Goal: Information Seeking & Learning: Learn about a topic

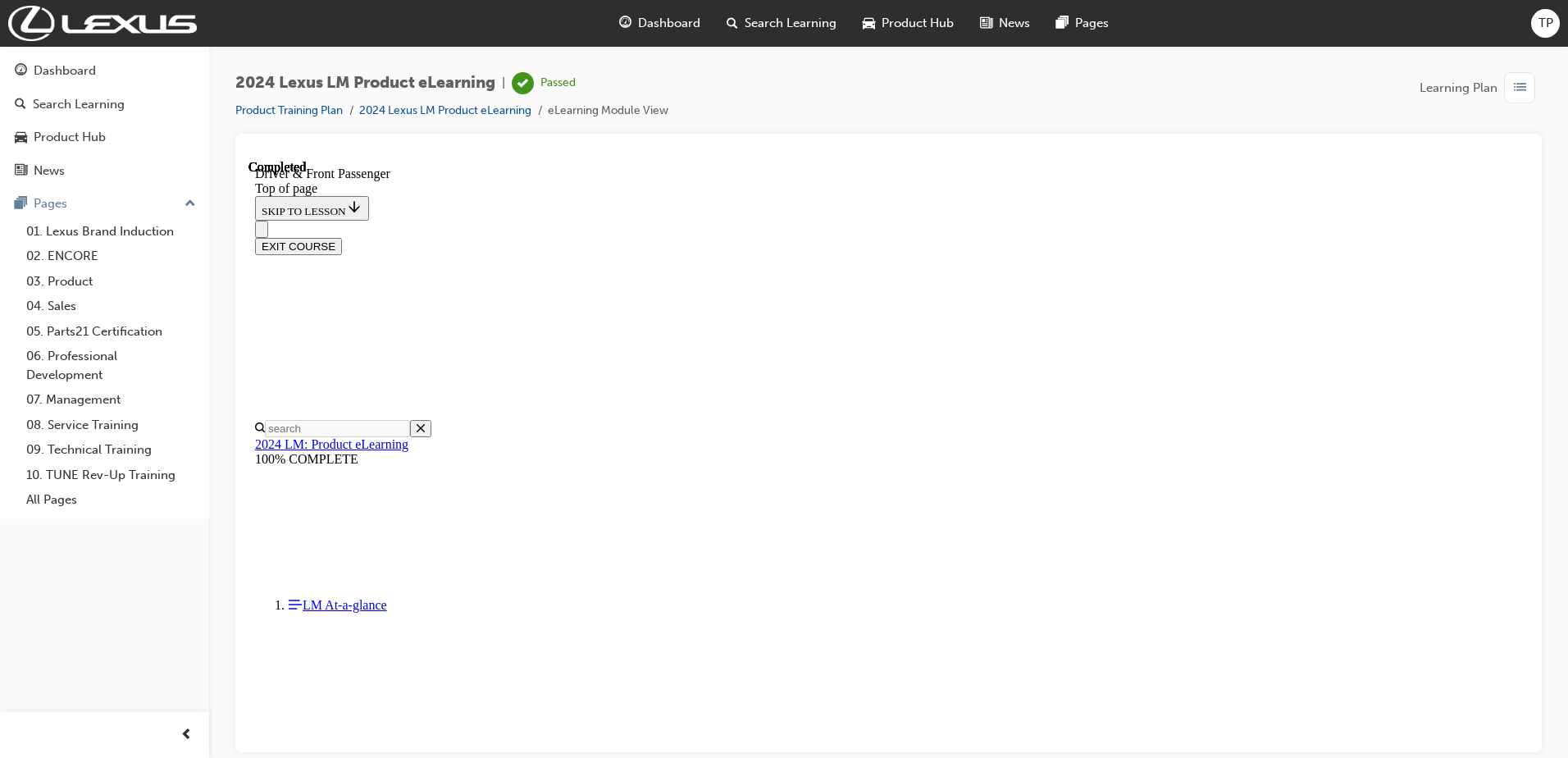
scroll to position [2807, 0]
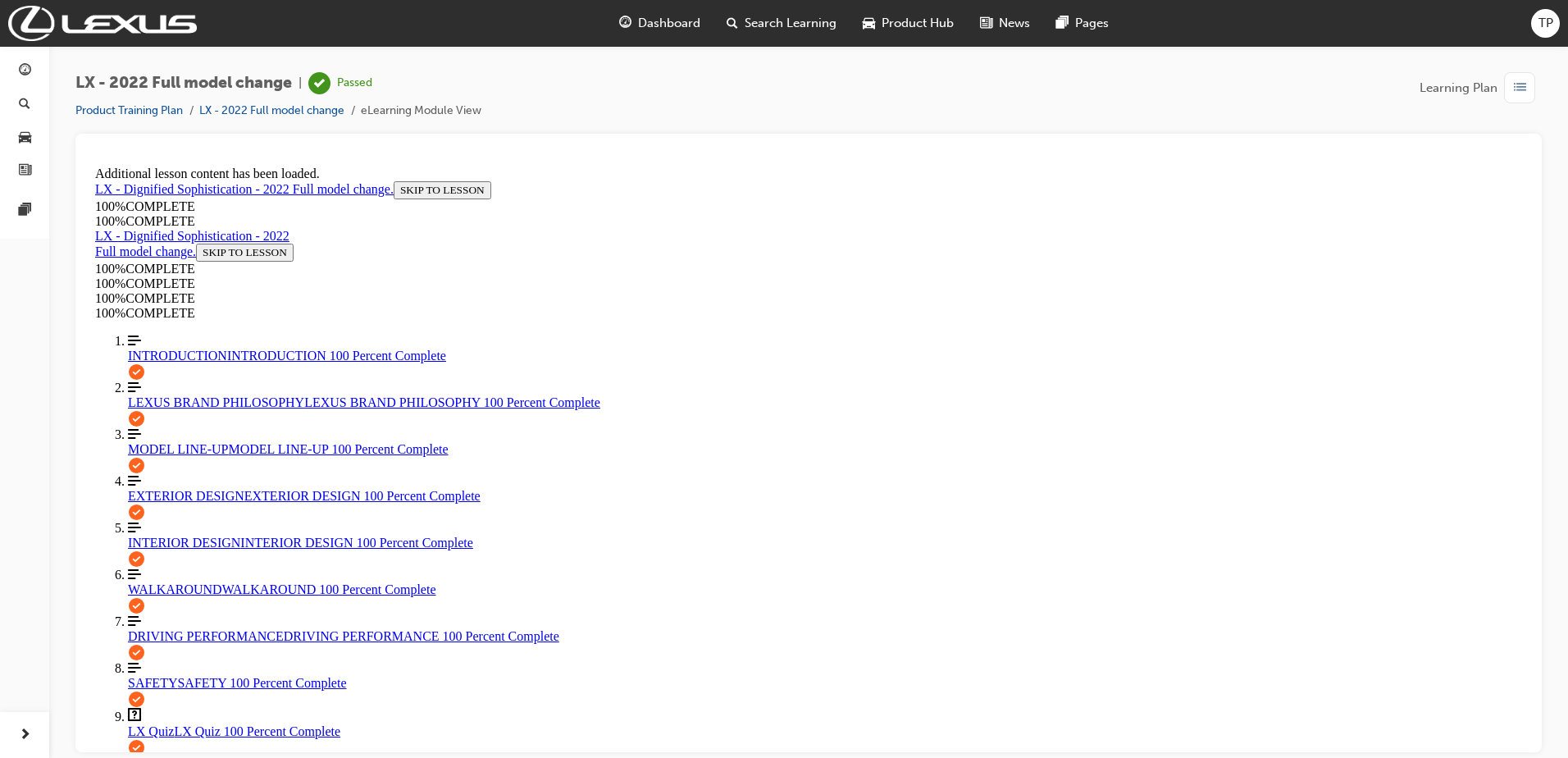
scroll to position [1533, 0]
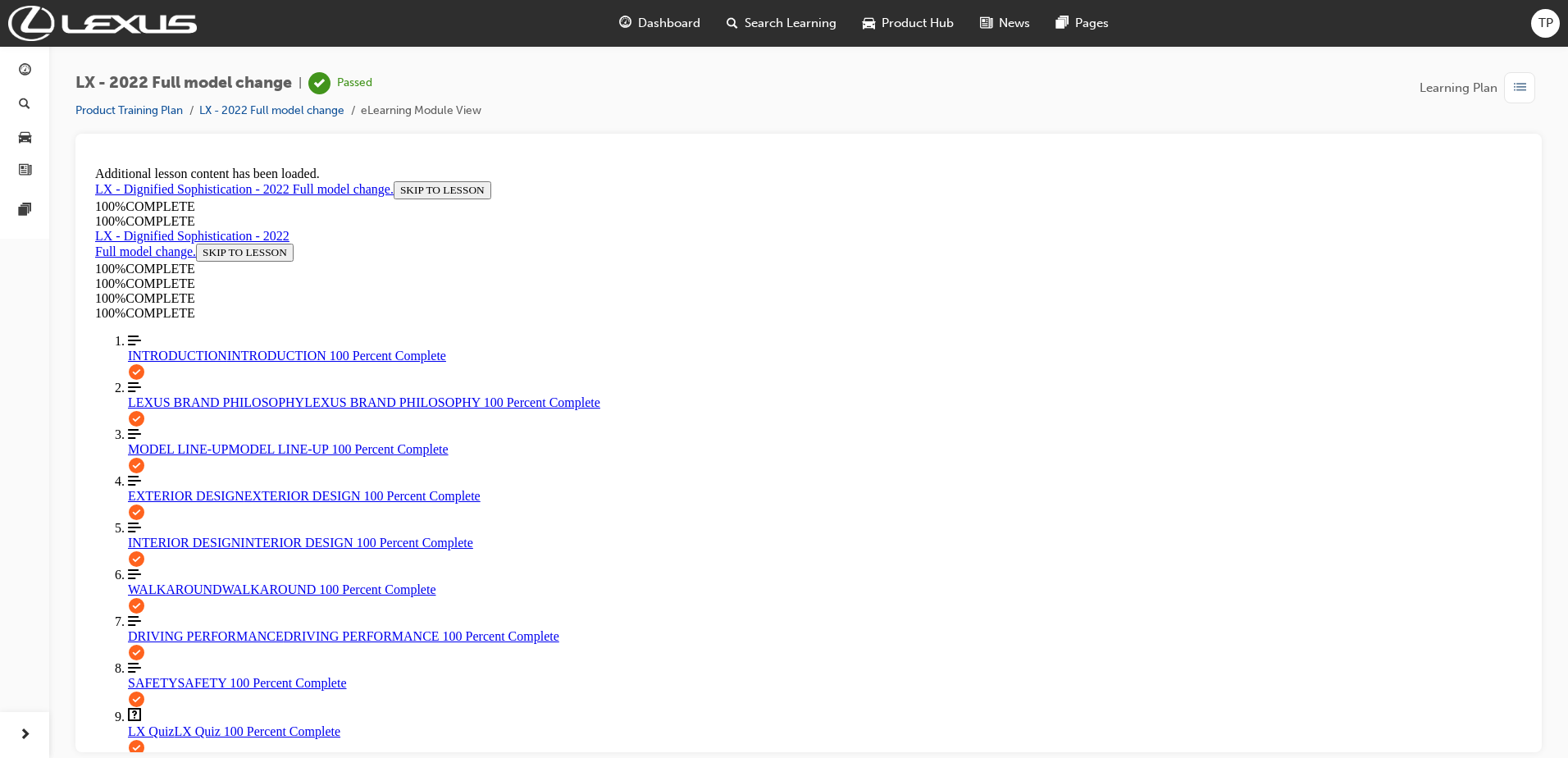
scroll to position [3997, 0]
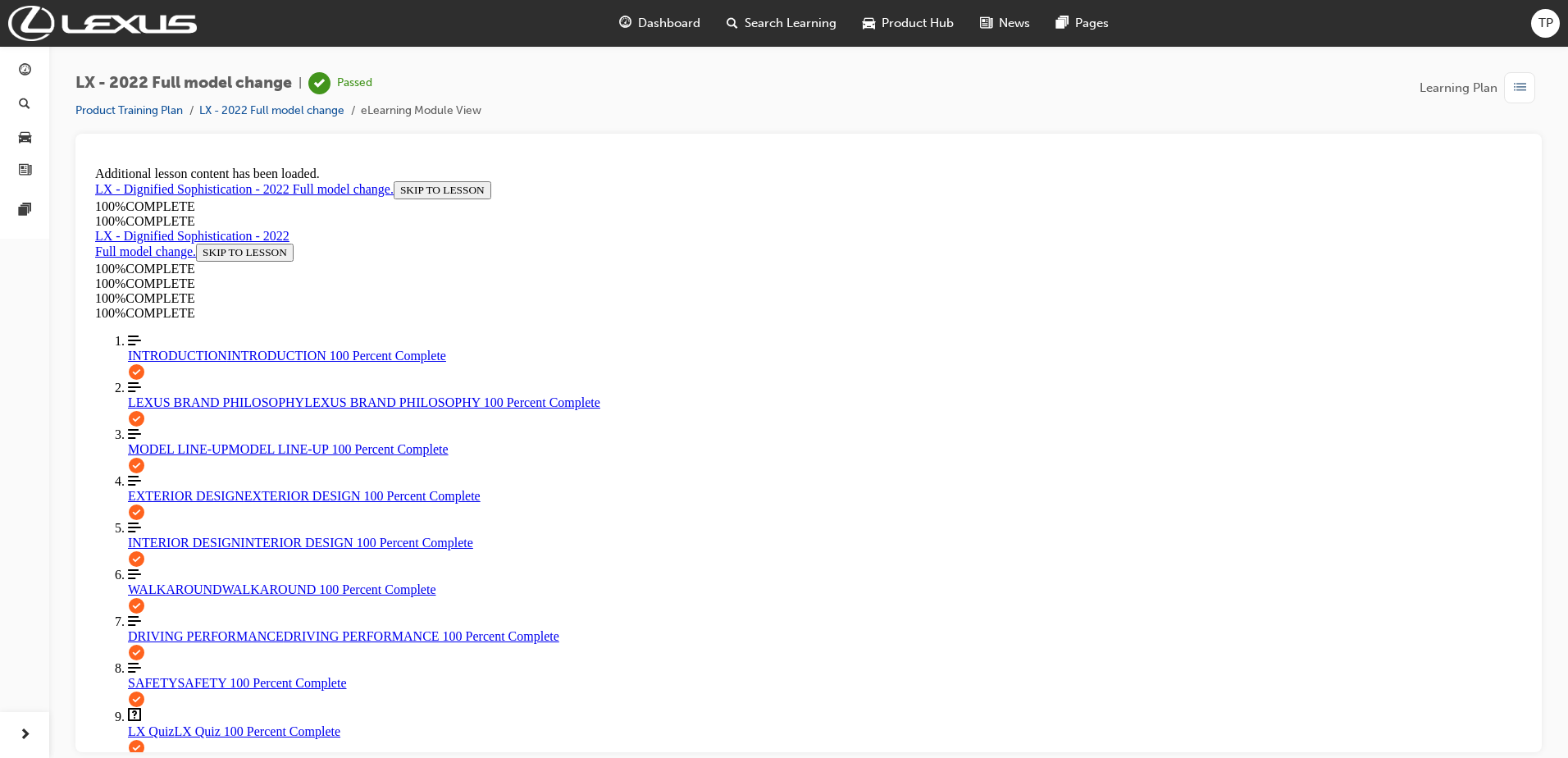
click at [957, 755] on div "LX - 2022 Full model change | Passed Product Training Plan LX - 2022 Full model…" at bounding box center [784, 379] width 1568 height 758
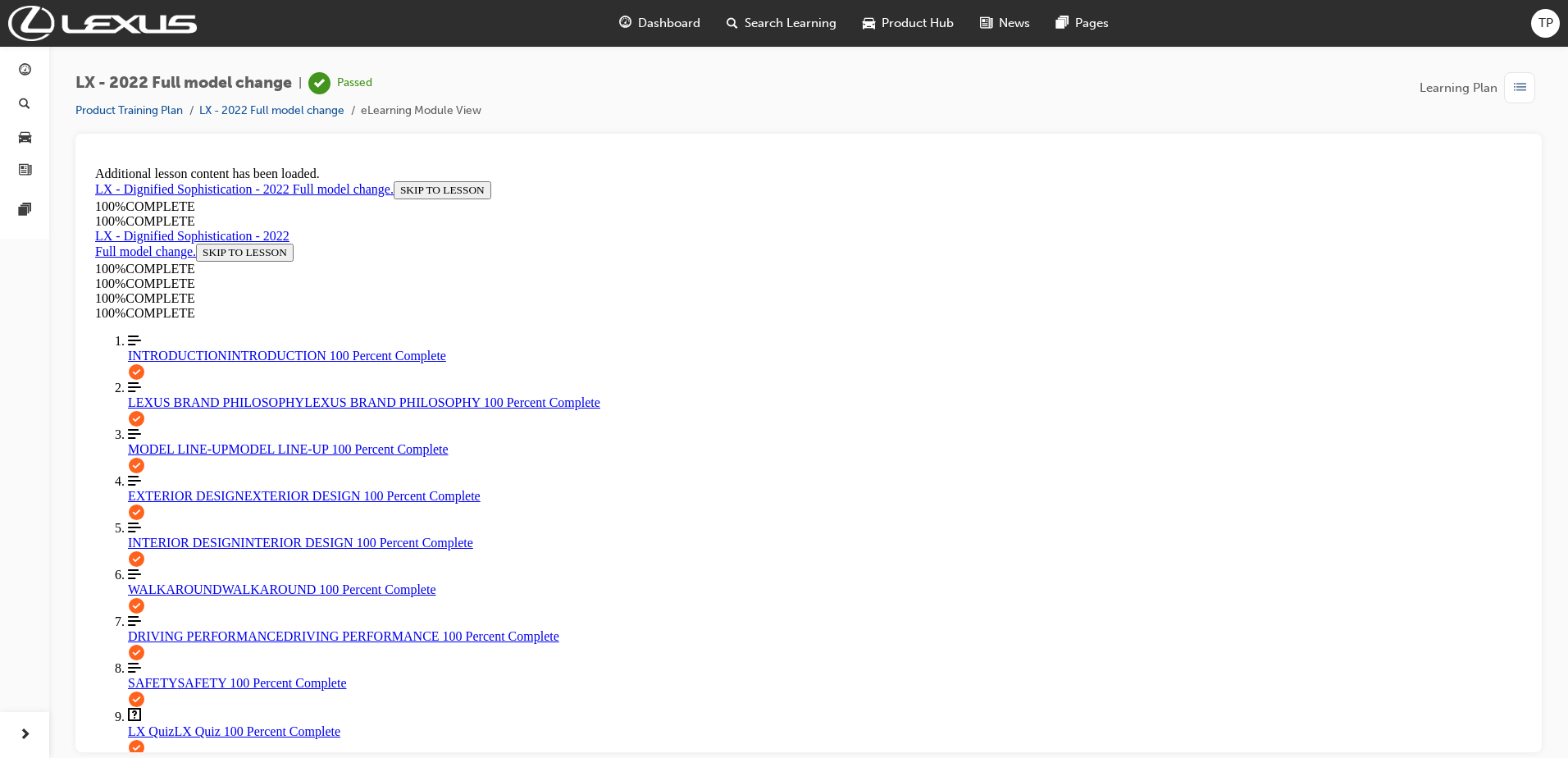
scroll to position [82, 0]
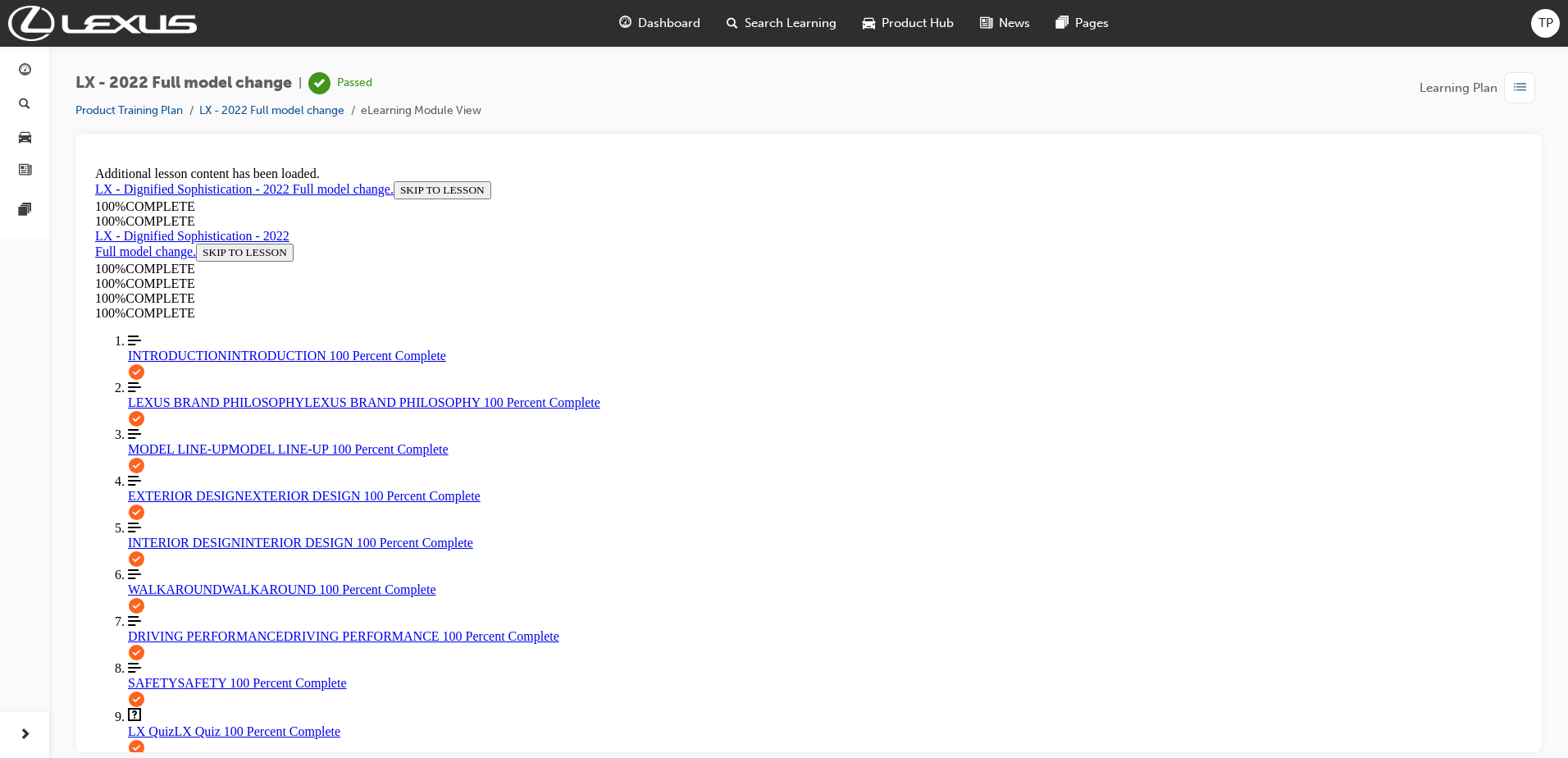
scroll to position [1193, 0]
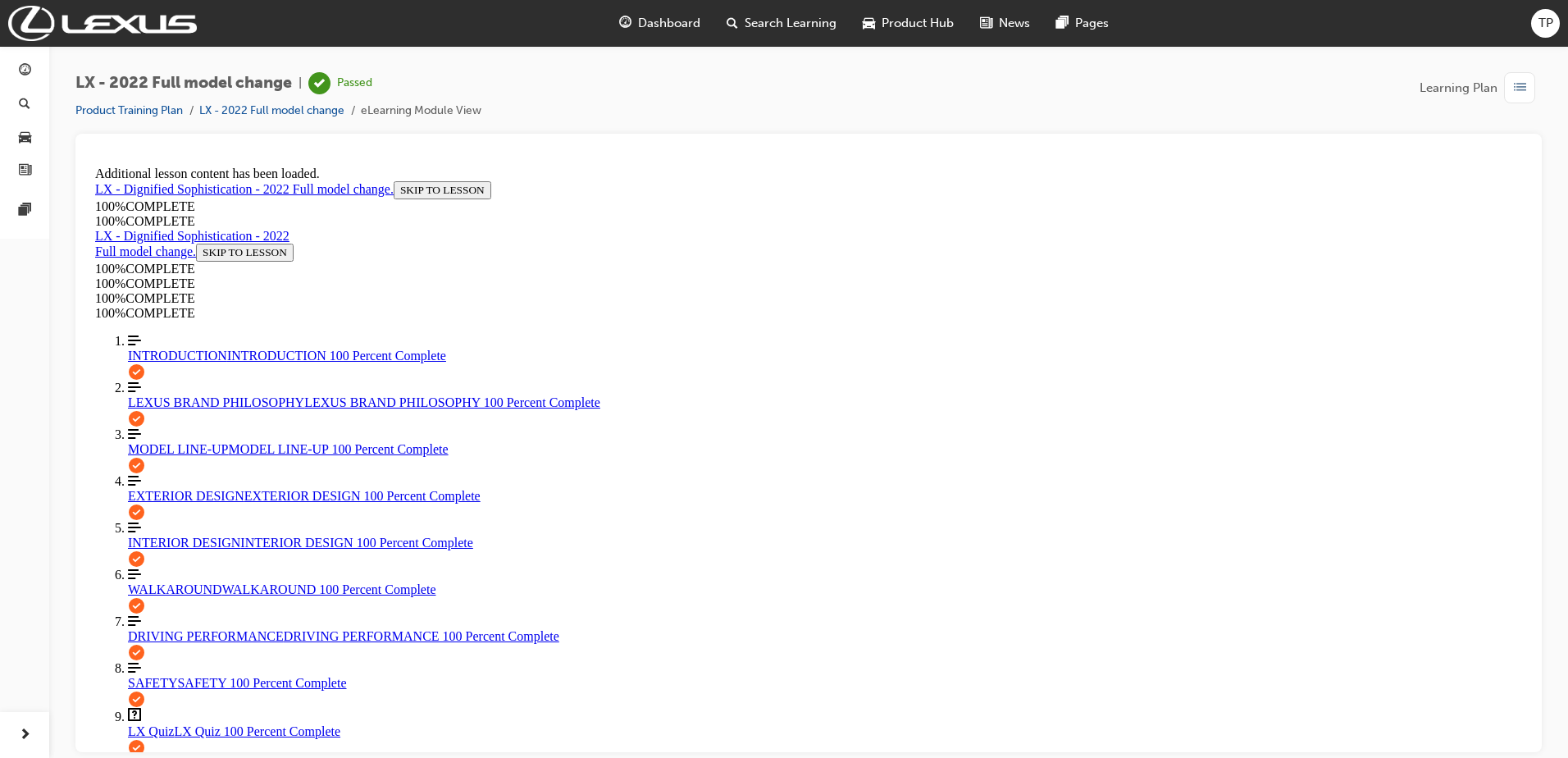
scroll to position [221, 0]
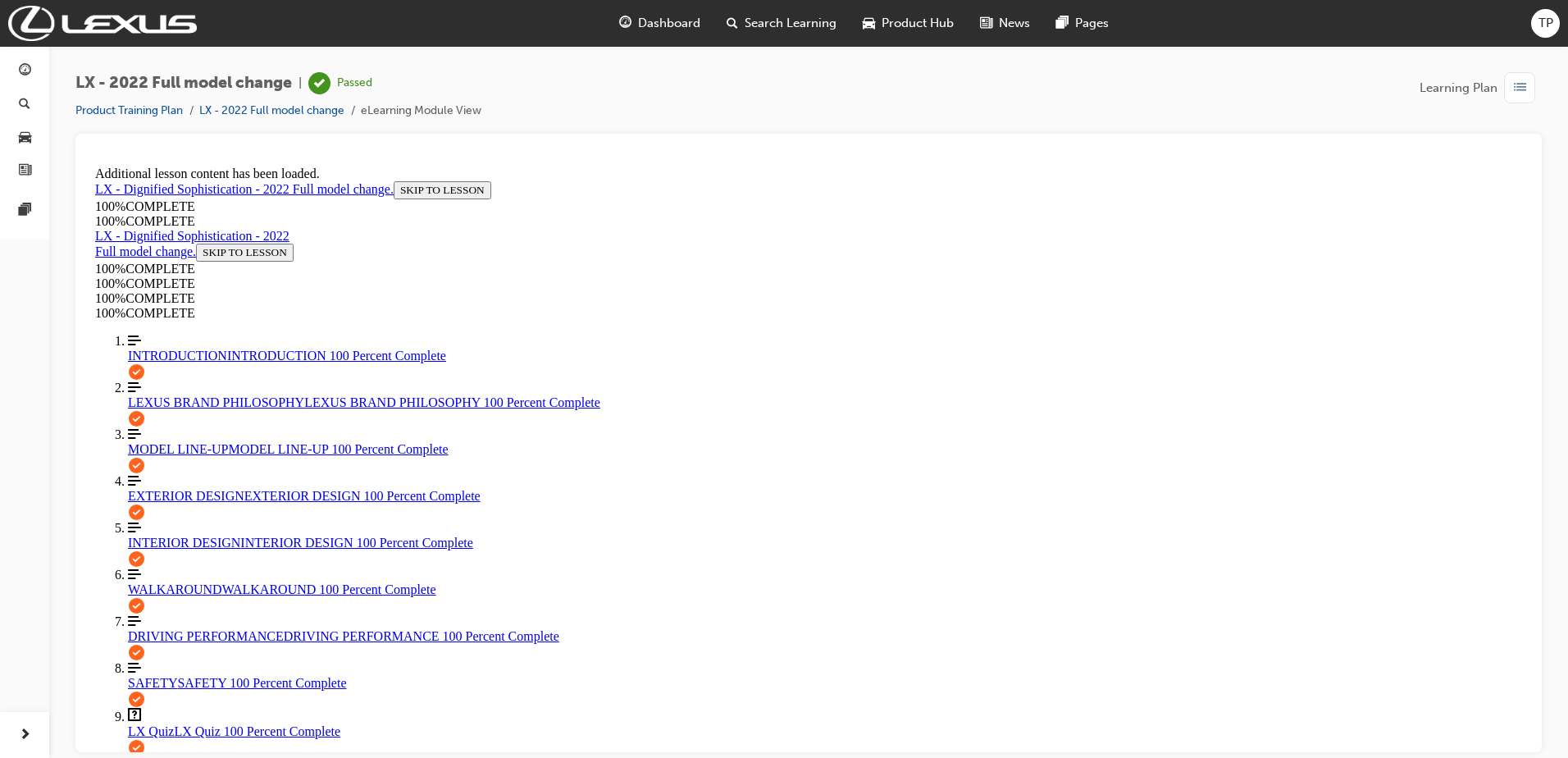
scroll to position [2219, 0]
drag, startPoint x: 1160, startPoint y: 403, endPoint x: 1175, endPoint y: 399, distance: 15.5
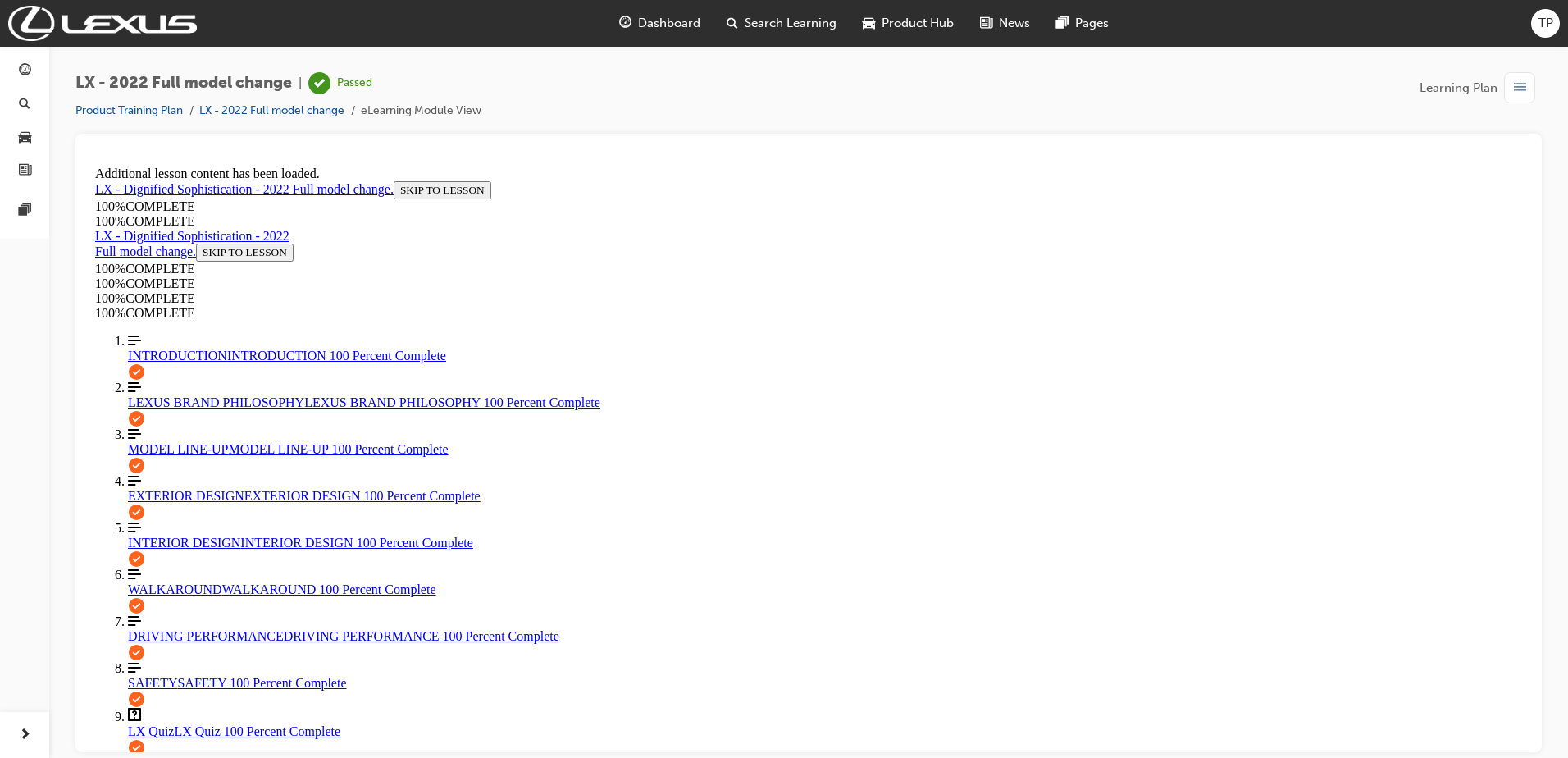
drag, startPoint x: 1175, startPoint y: 399, endPoint x: 1205, endPoint y: 395, distance: 30.3
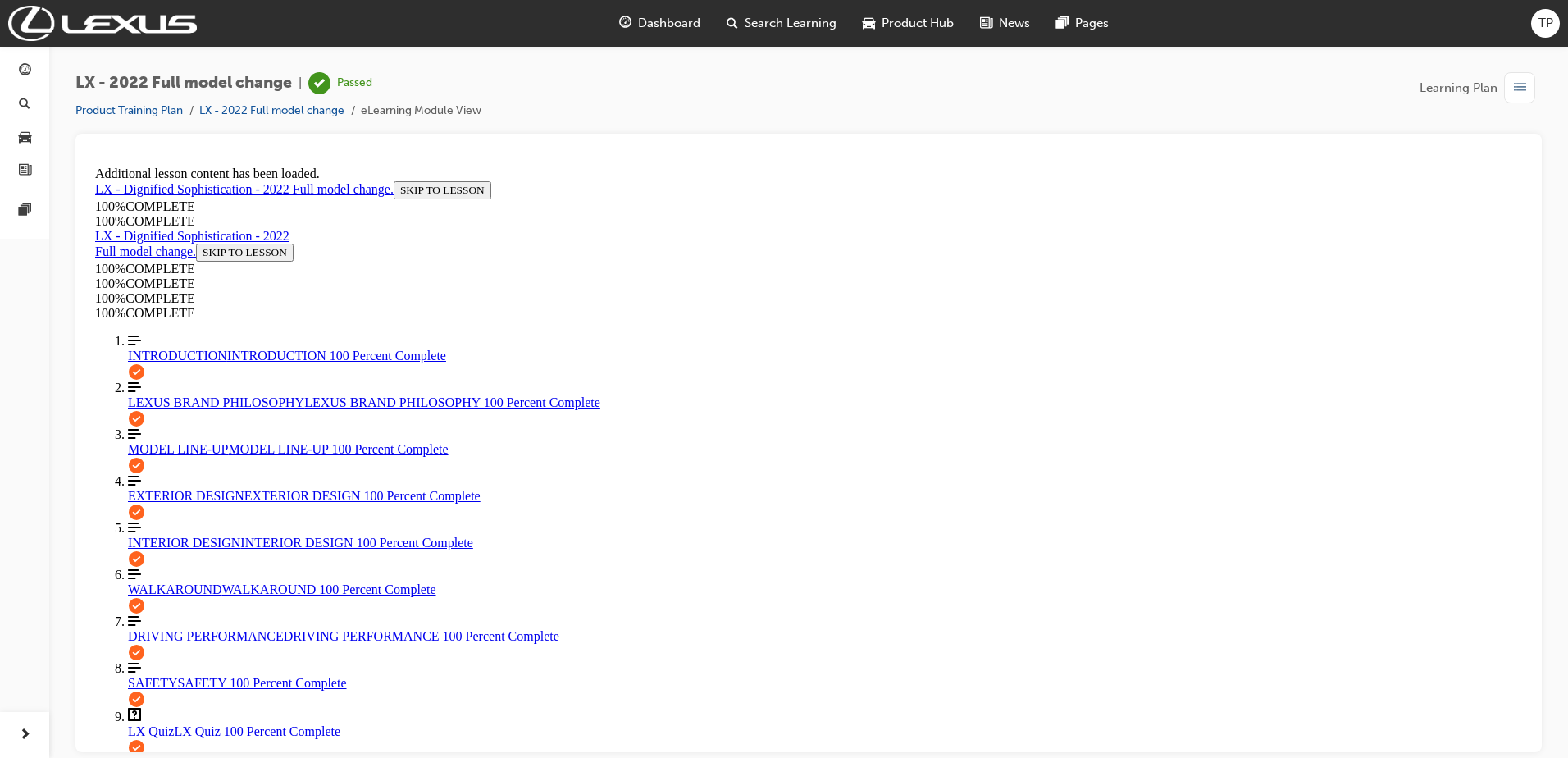
scroll to position [2548, 0]
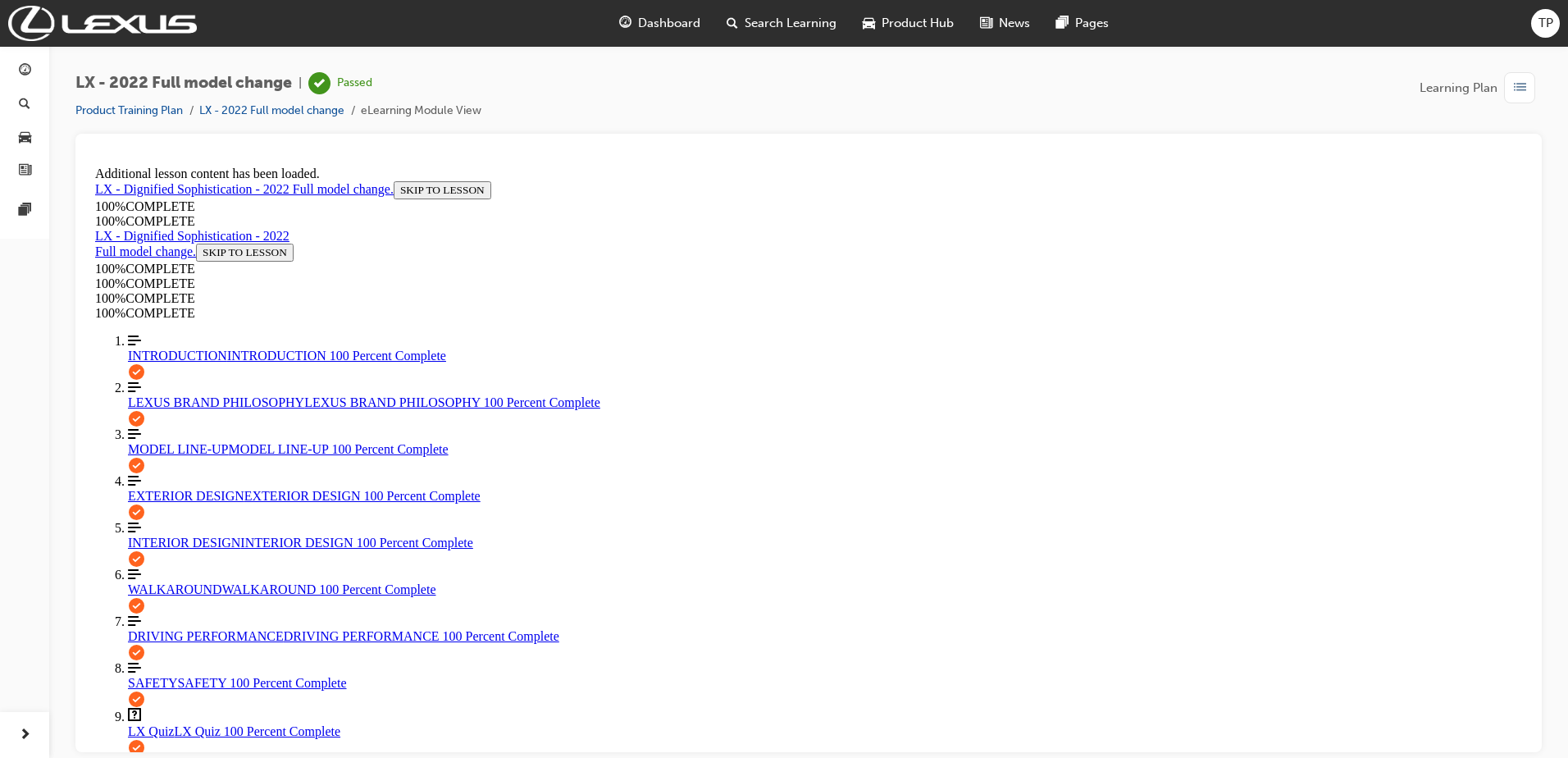
scroll to position [2958, 0]
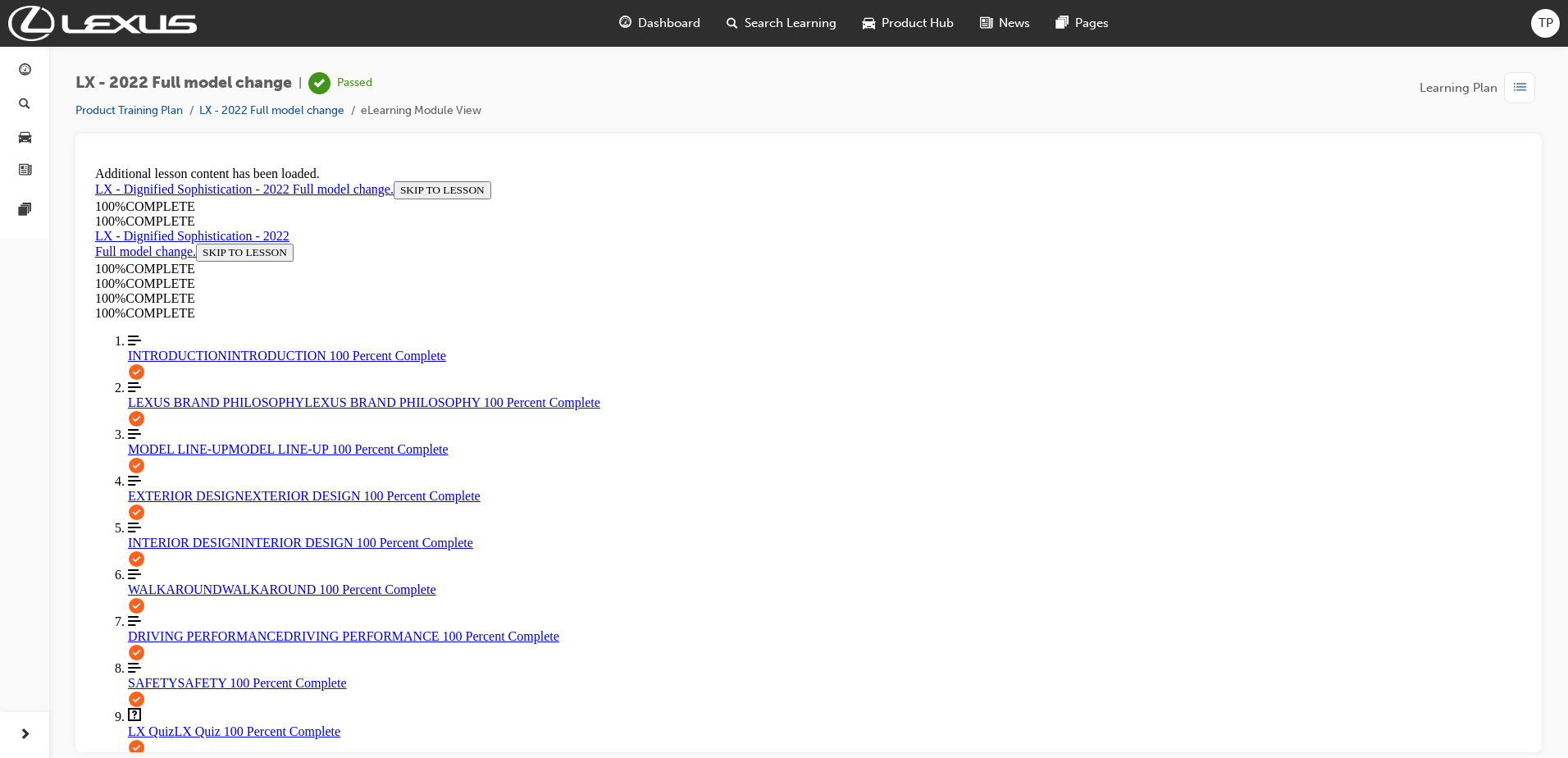
drag, startPoint x: 1236, startPoint y: 555, endPoint x: 1202, endPoint y: 551, distance: 34.2
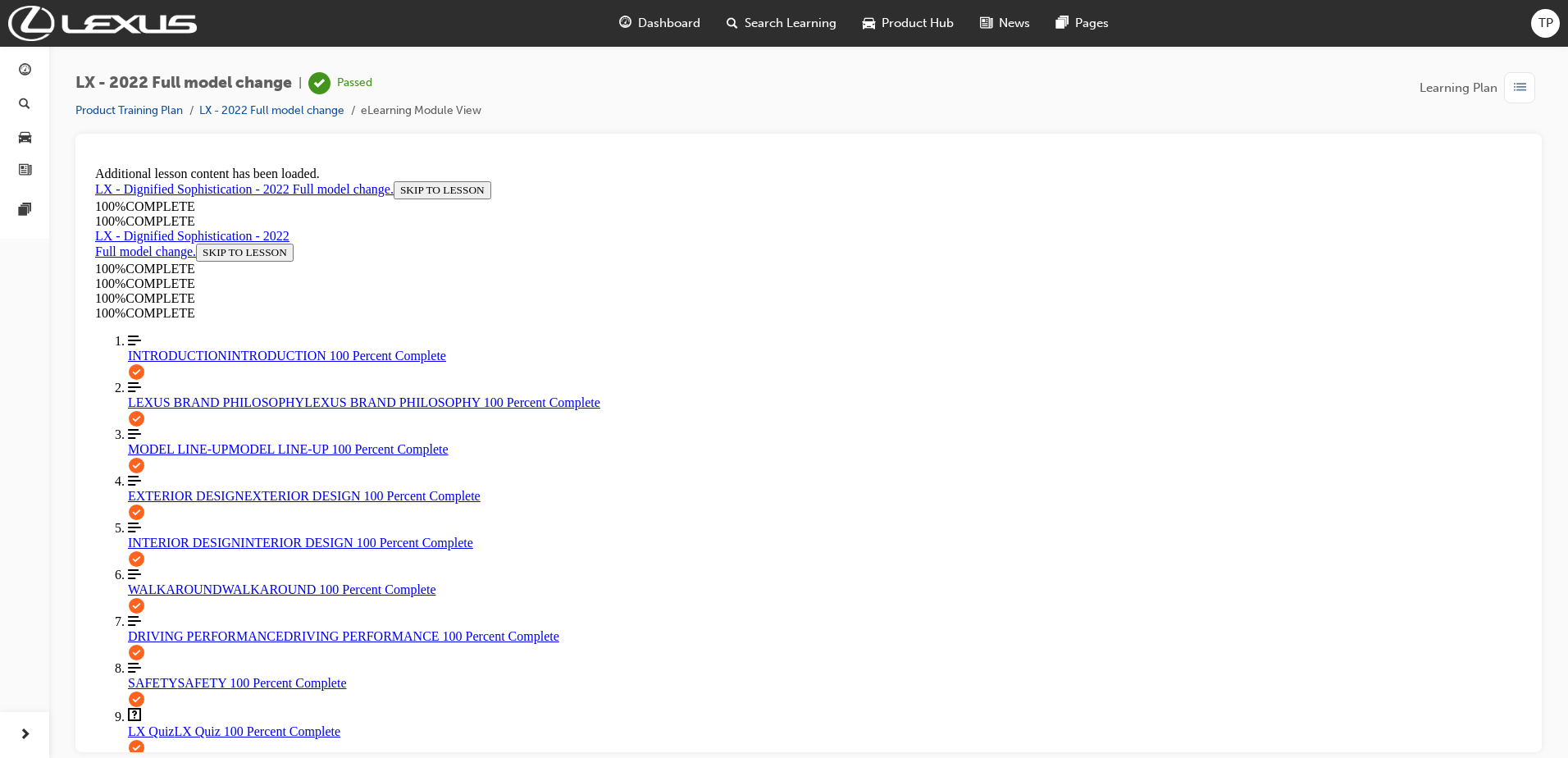
drag, startPoint x: 1033, startPoint y: 637, endPoint x: 1063, endPoint y: 637, distance: 30.0
drag, startPoint x: 1091, startPoint y: 633, endPoint x: 1099, endPoint y: 635, distance: 8.2
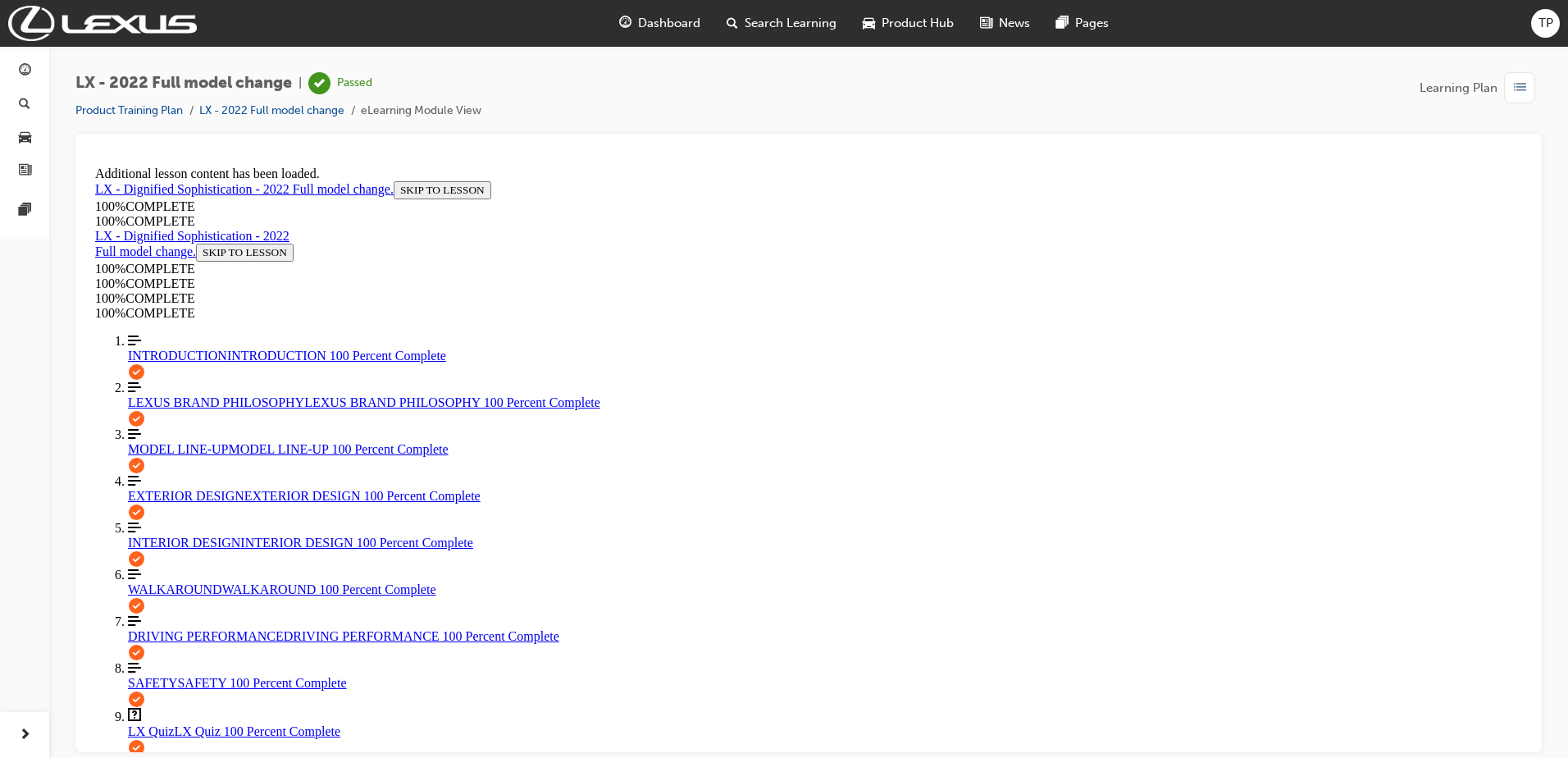
scroll to position [985, 0]
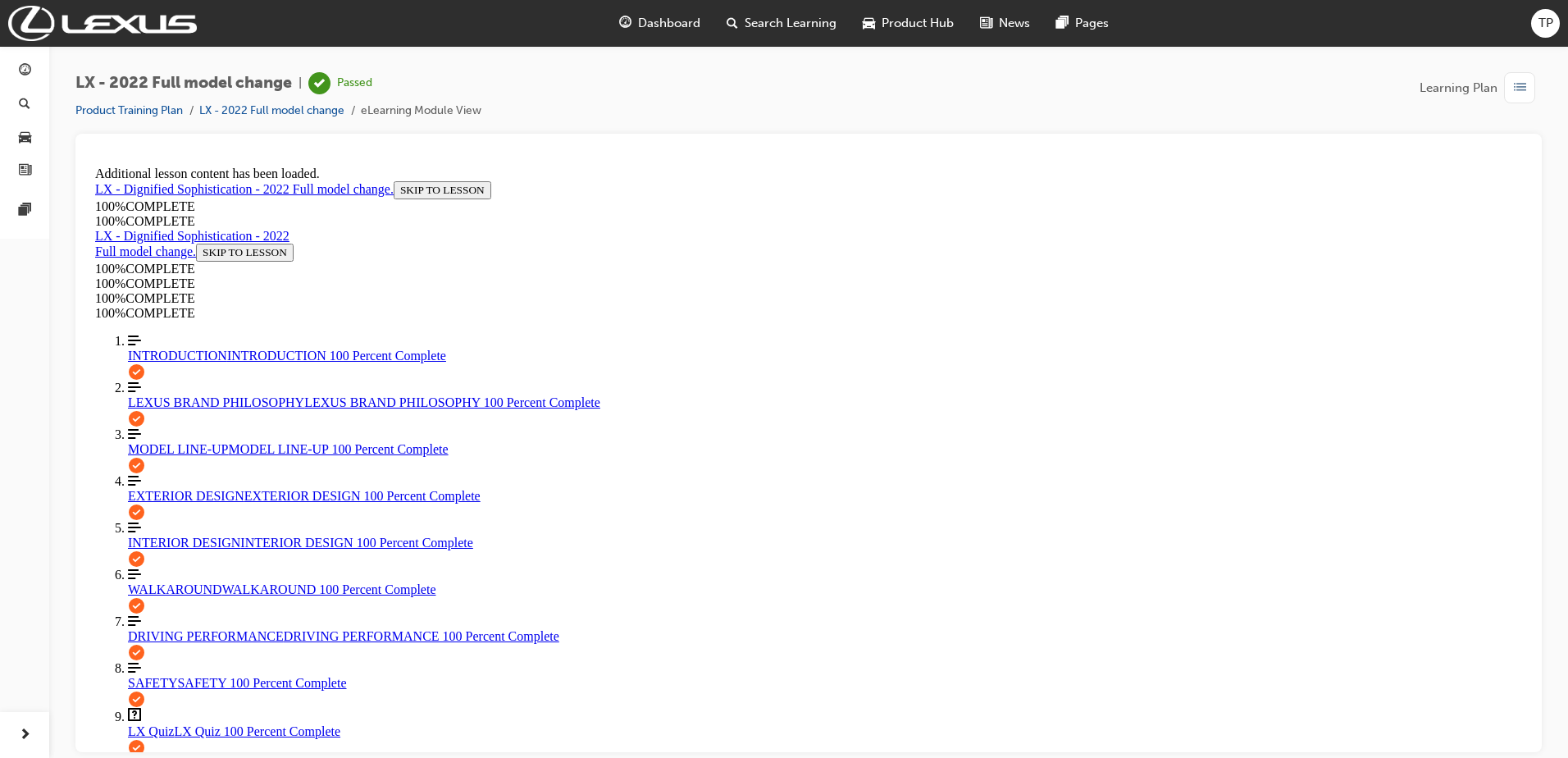
scroll to position [519, 0]
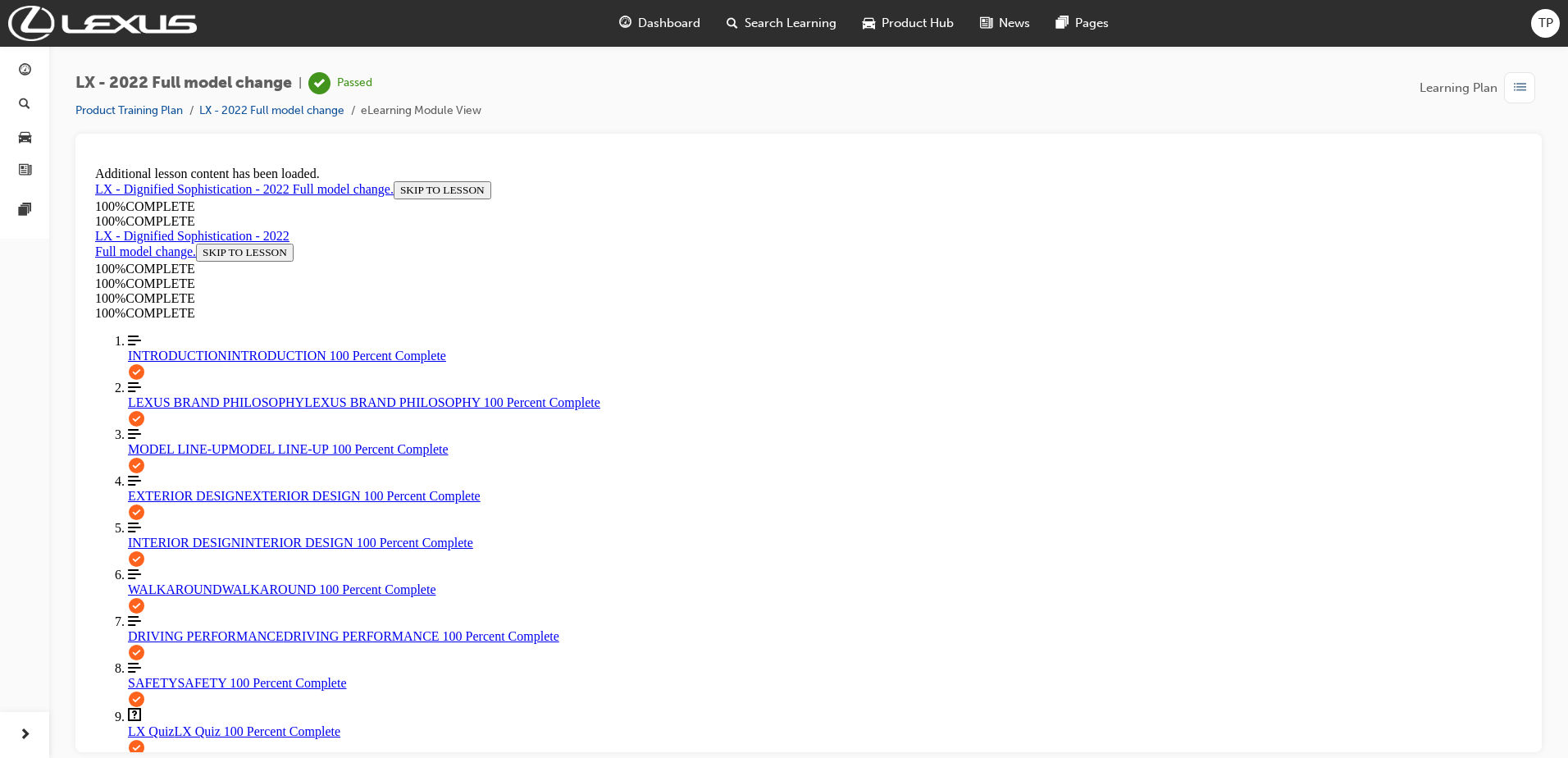
drag, startPoint x: 617, startPoint y: 294, endPoint x: 1165, endPoint y: 416, distance: 561.4
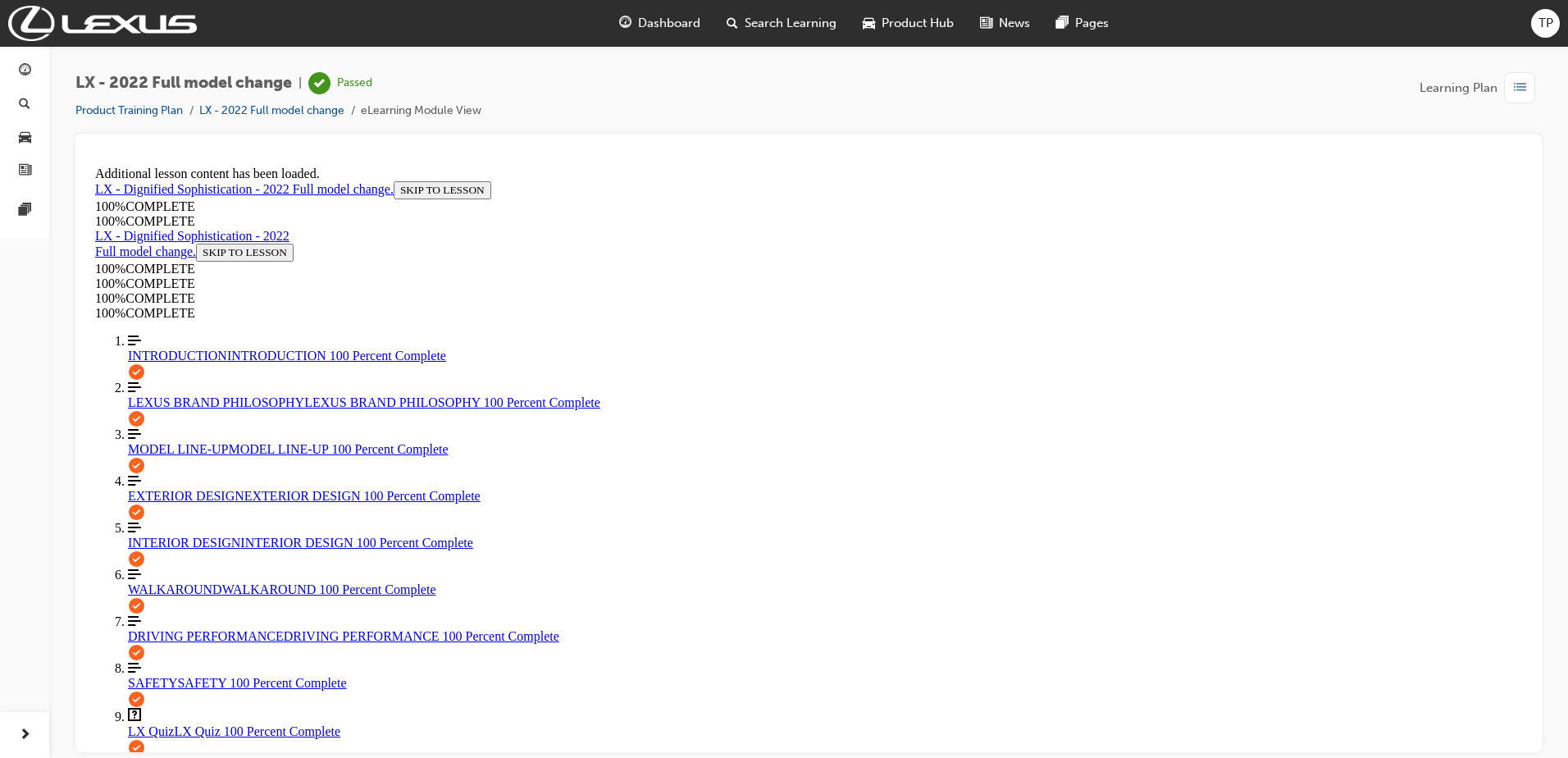
drag, startPoint x: 1165, startPoint y: 416, endPoint x: 1126, endPoint y: 468, distance: 65.0
